Goal: Task Accomplishment & Management: Manage account settings

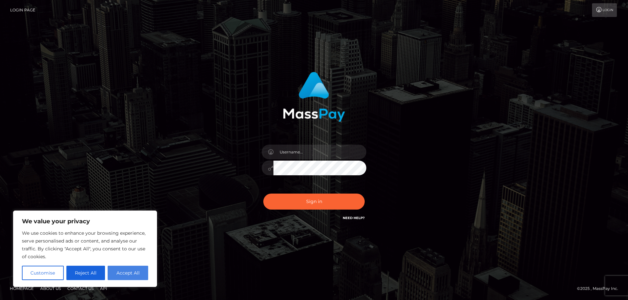
click at [144, 272] on button "Accept All" at bounding box center [128, 273] width 41 height 14
checkbox input "true"
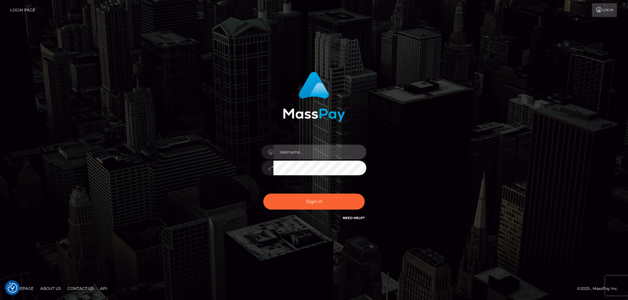
click at [322, 146] on input "text" at bounding box center [319, 152] width 93 height 15
type input "[EMAIL_ADDRESS][DOMAIN_NAME]"
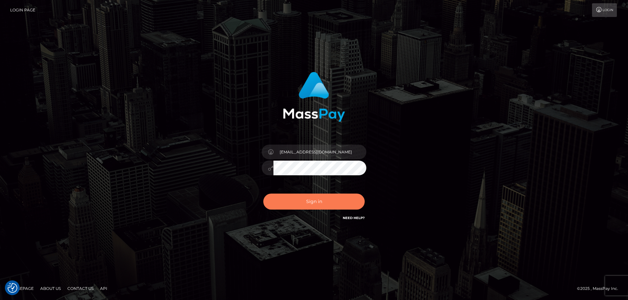
click at [318, 203] on button "Sign in" at bounding box center [313, 202] width 101 height 16
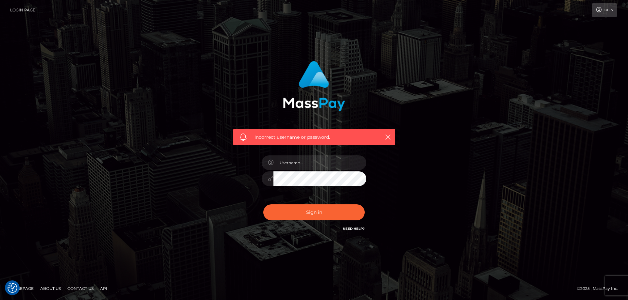
click at [352, 225] on div "Sign in Need Help?" at bounding box center [314, 215] width 114 height 29
click at [351, 227] on link "Need Help?" at bounding box center [354, 229] width 22 height 4
click at [13, 289] on img "Consent Preferences" at bounding box center [13, 288] width 10 height 10
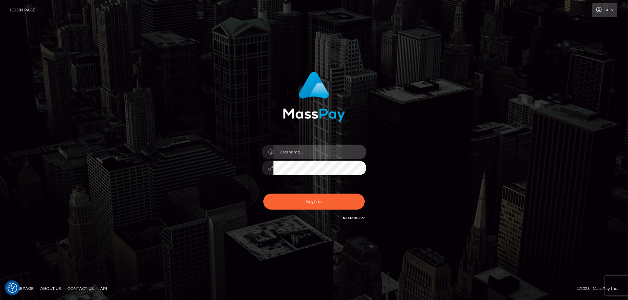
click at [289, 152] on input "text" at bounding box center [319, 152] width 93 height 15
click at [319, 154] on input "[DATE]" at bounding box center [319, 152] width 93 height 15
click at [318, 154] on input "[DATE]" at bounding box center [319, 152] width 93 height 15
click at [318, 157] on input "[DATE]" at bounding box center [319, 152] width 93 height 15
click at [323, 154] on input "1992-08-12" at bounding box center [319, 152] width 93 height 15
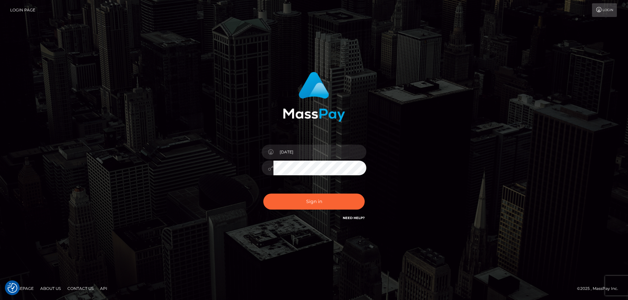
click at [323, 154] on input "1992-08-12" at bounding box center [319, 152] width 93 height 15
type input "goddessburberry@gmail.com"
click at [298, 206] on button "Sign in" at bounding box center [313, 202] width 101 height 16
click at [296, 206] on button "Sign in" at bounding box center [313, 202] width 101 height 16
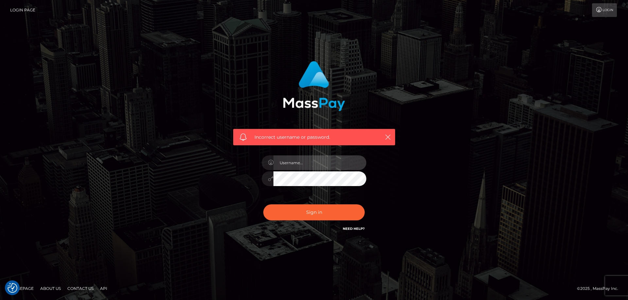
click at [319, 167] on input "text" at bounding box center [319, 163] width 93 height 15
type input "[EMAIL_ADDRESS][DOMAIN_NAME]"
click at [329, 203] on div "Sign in Need Help?" at bounding box center [314, 215] width 114 height 29
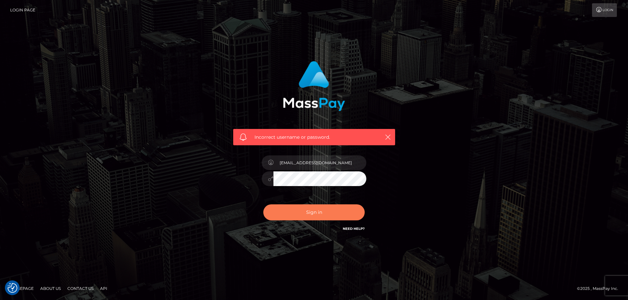
click at [328, 209] on button "Sign in" at bounding box center [313, 213] width 101 height 16
click at [353, 225] on div "Sign in Need Help?" at bounding box center [314, 215] width 114 height 29
click at [352, 229] on link "Need Help?" at bounding box center [354, 229] width 22 height 4
click at [601, 15] on link "Login" at bounding box center [604, 10] width 25 height 14
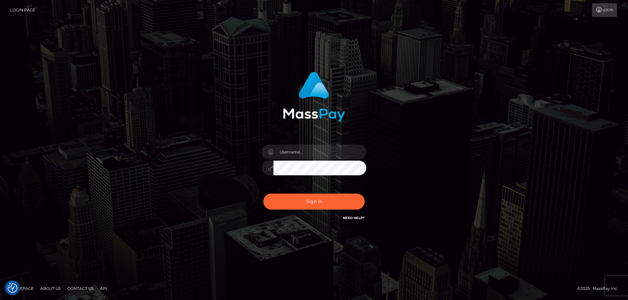
click at [601, 15] on link "Login" at bounding box center [604, 10] width 25 height 14
click at [79, 287] on link "Contact Us" at bounding box center [80, 289] width 31 height 10
click at [46, 290] on link "About Us" at bounding box center [51, 289] width 26 height 10
click at [14, 292] on img "Consent Preferences" at bounding box center [13, 288] width 10 height 10
click at [102, 289] on link "API" at bounding box center [103, 289] width 12 height 10
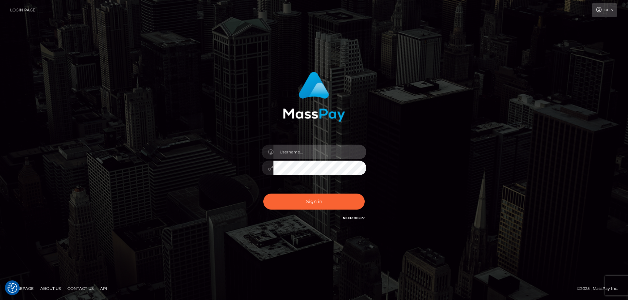
click at [303, 157] on input "text" at bounding box center [319, 152] width 93 height 15
type input "[EMAIL_ADDRESS][DOMAIN_NAME]"
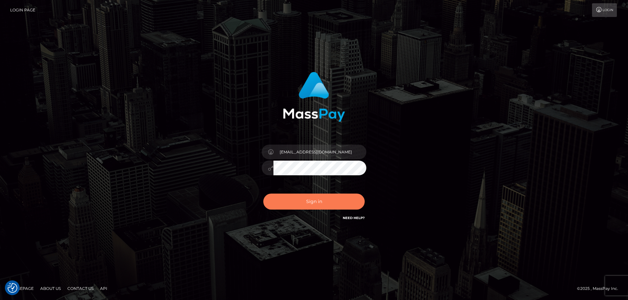
click at [311, 204] on button "Sign in" at bounding box center [313, 202] width 101 height 16
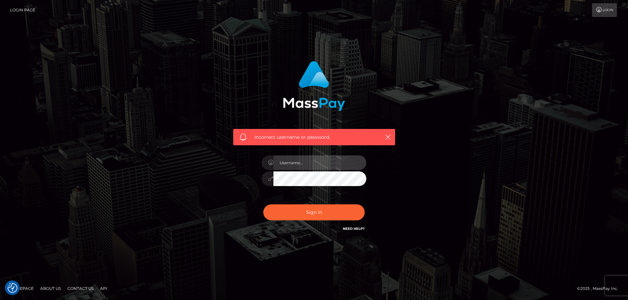
click at [307, 165] on input "text" at bounding box center [319, 163] width 93 height 15
type input "[EMAIL_ADDRESS][DOMAIN_NAME]"
click at [356, 230] on link "Need Help?" at bounding box center [354, 229] width 22 height 4
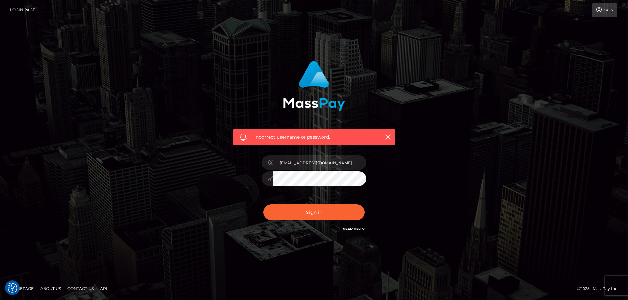
click at [356, 230] on link "Need Help?" at bounding box center [354, 229] width 22 height 4
click at [354, 225] on div "Sign in Need Help?" at bounding box center [314, 215] width 114 height 29
click at [354, 228] on link "Need Help?" at bounding box center [354, 229] width 22 height 4
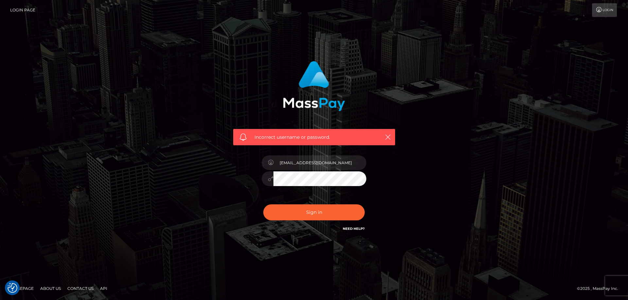
click at [10, 10] on link "Login Page" at bounding box center [22, 10] width 25 height 14
